Goal: Book appointment/travel/reservation

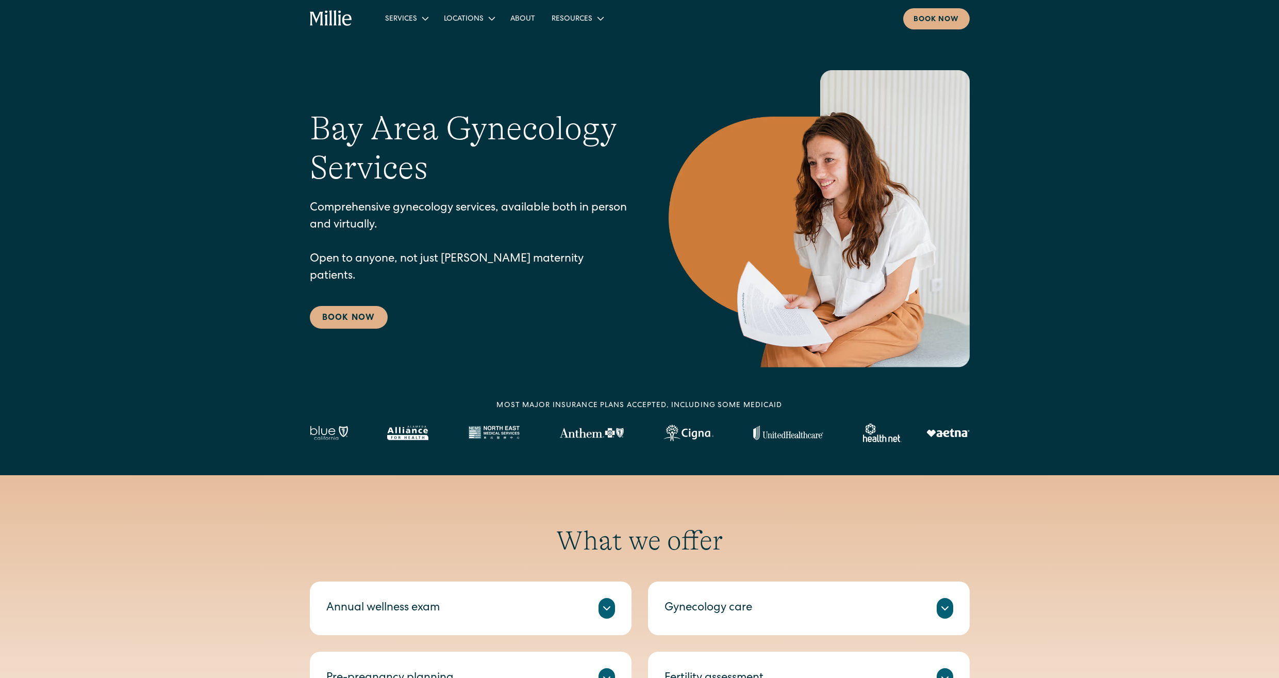
scroll to position [58, 0]
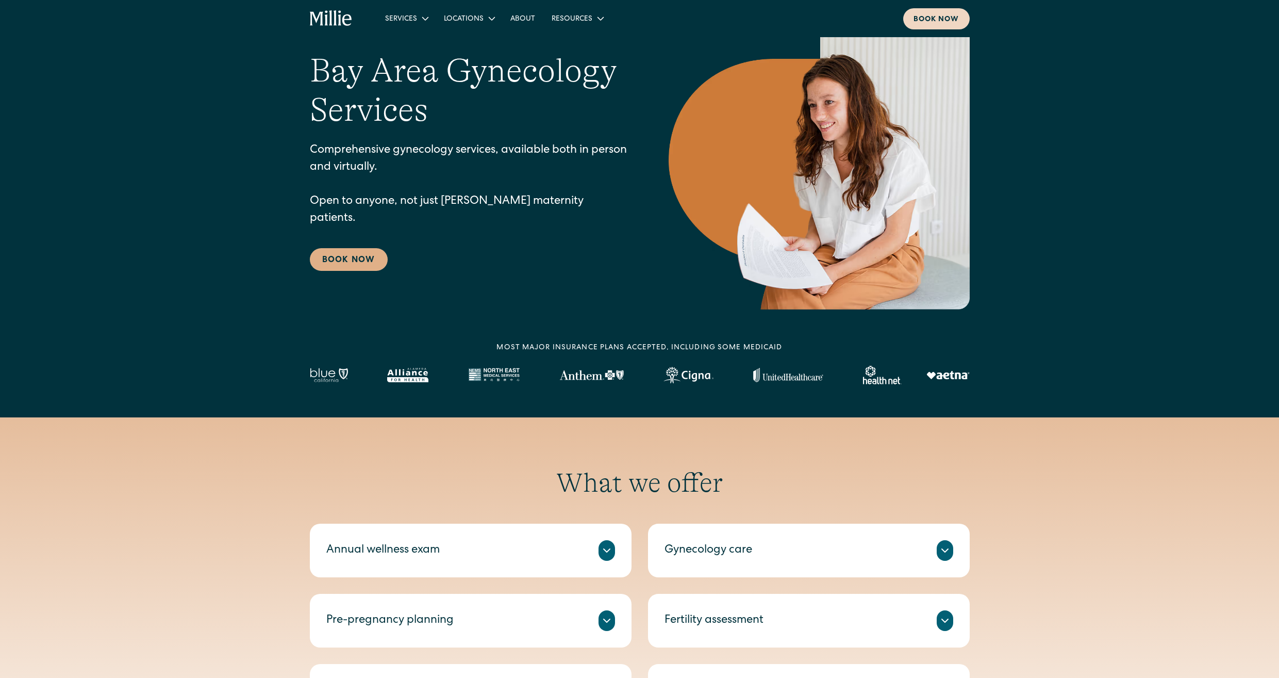
click at [944, 16] on div "Book now" at bounding box center [937, 19] width 46 height 11
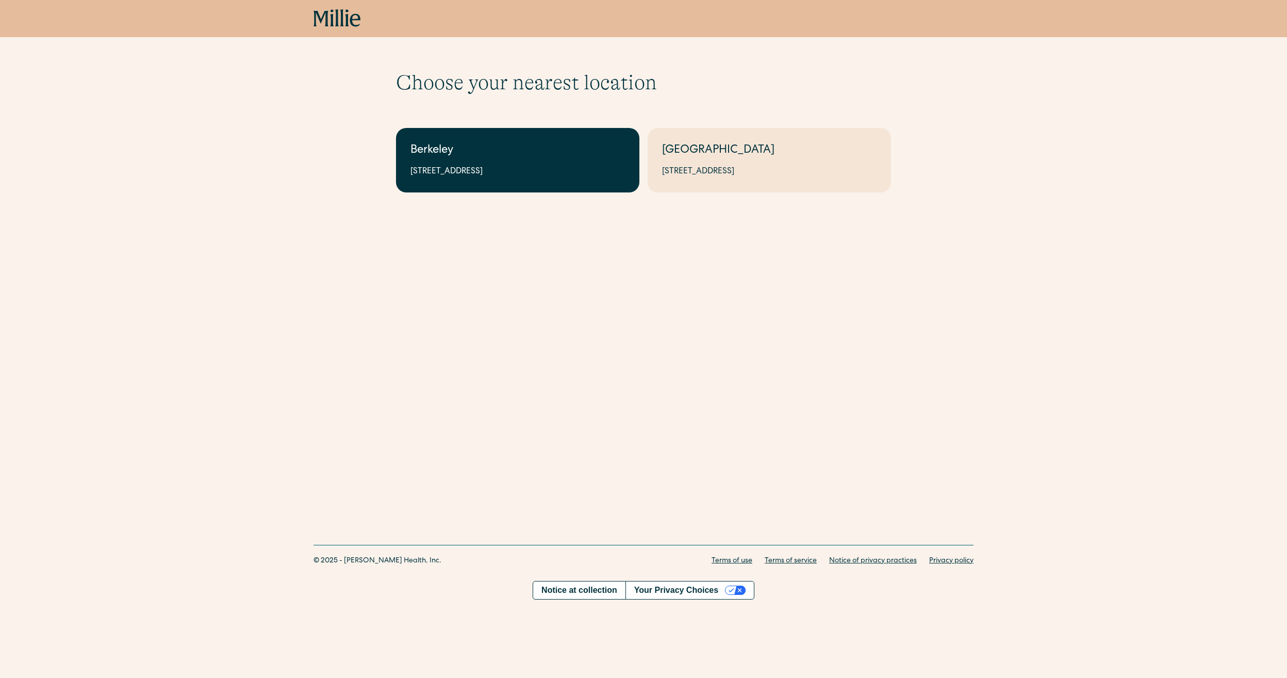
click at [518, 158] on div "Berkeley" at bounding box center [517, 150] width 215 height 17
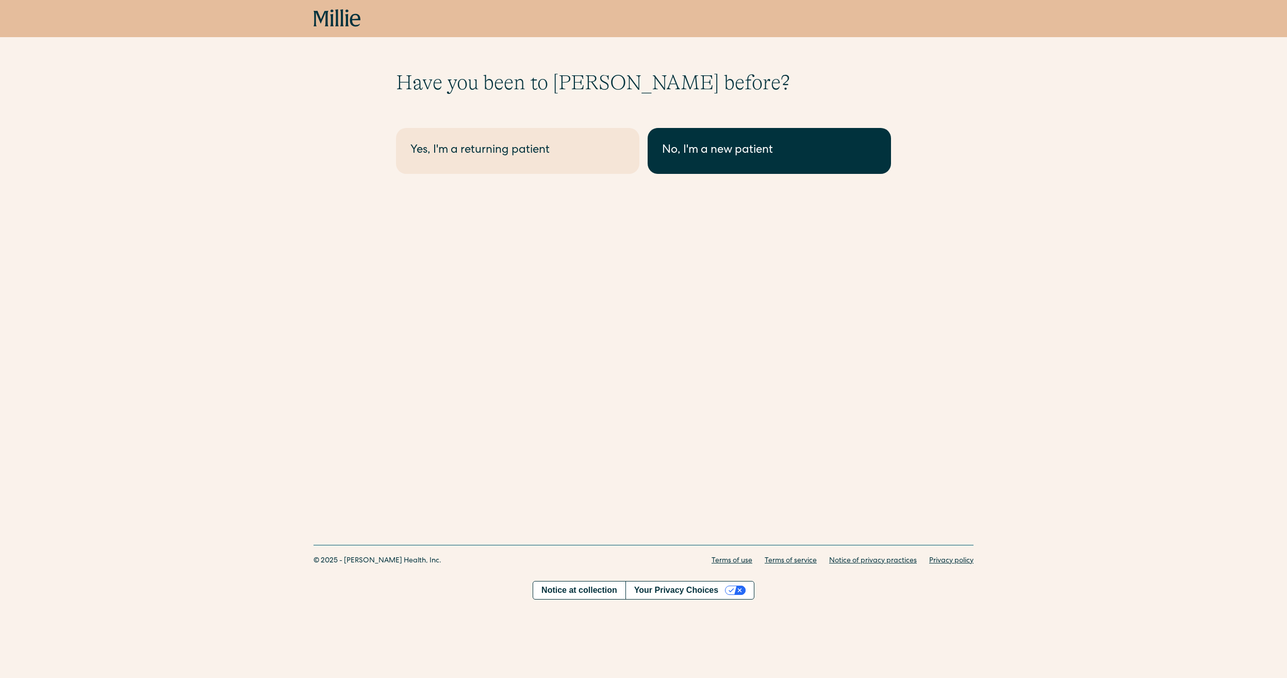
click at [725, 156] on div "No, I'm a new patient" at bounding box center [769, 150] width 215 height 17
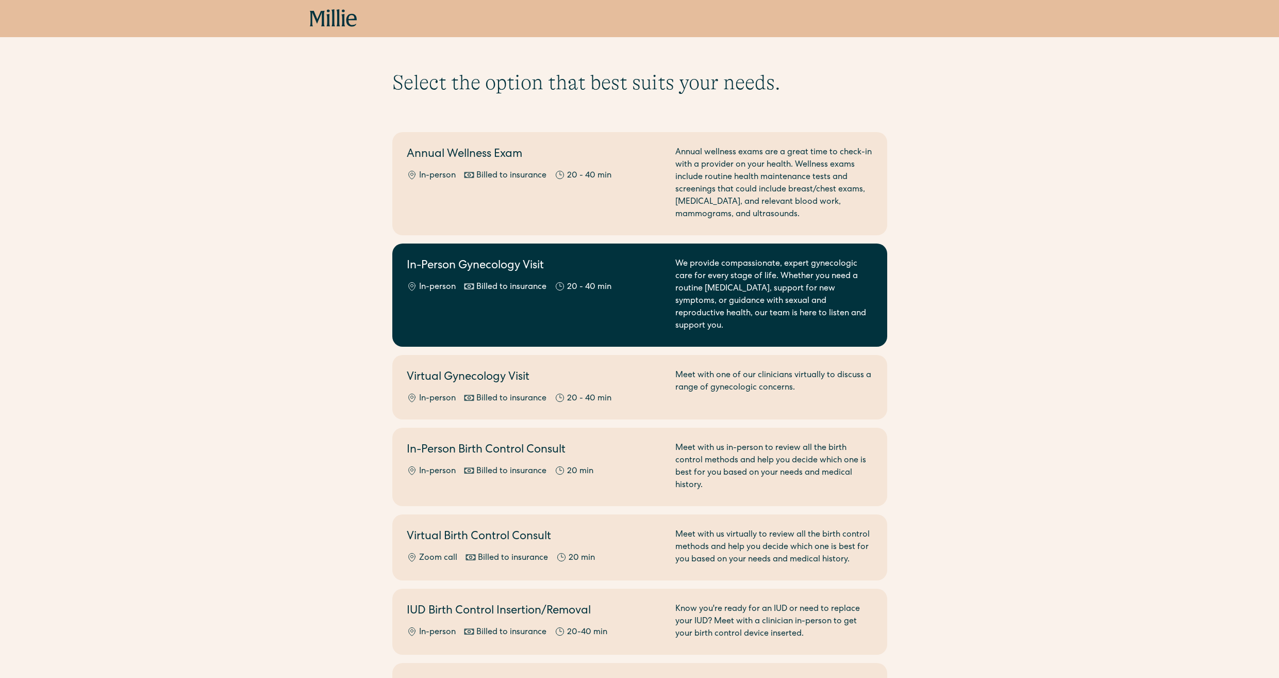
click at [549, 275] on div "In-Person Gynecology Visit In-person Billed to insurance 20 - 40 min" at bounding box center [535, 295] width 256 height 74
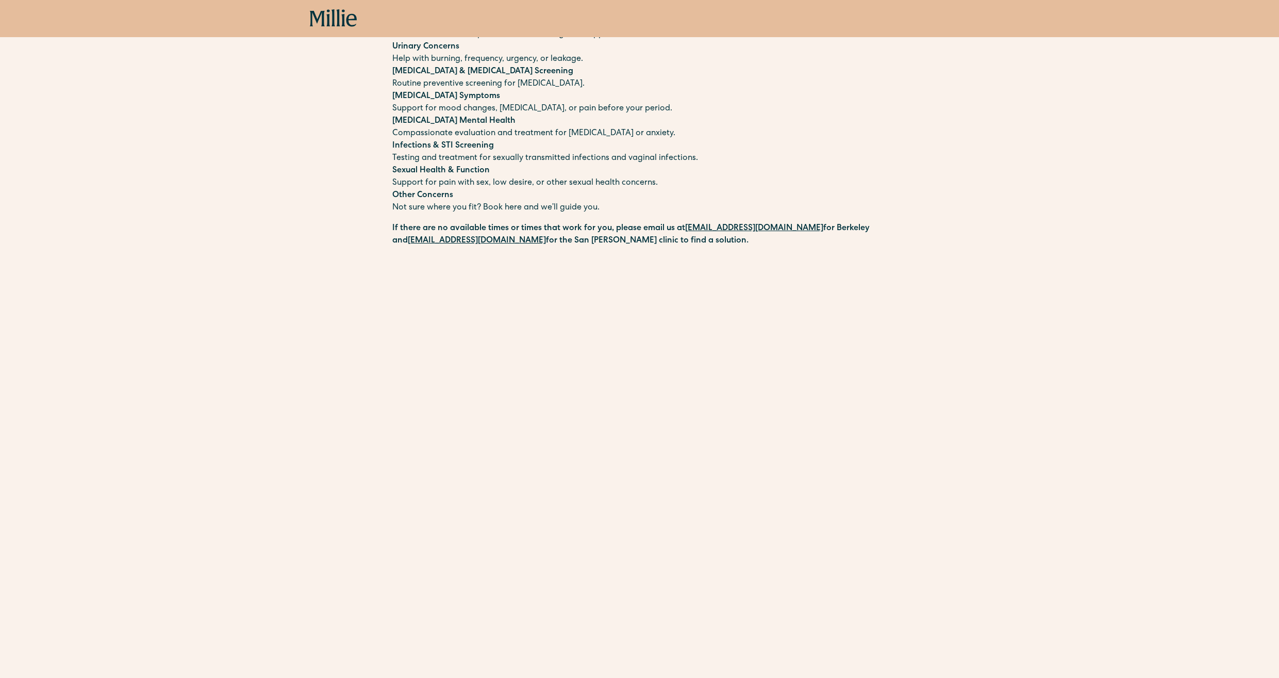
scroll to position [274, 0]
